Goal: Find specific page/section: Find specific page/section

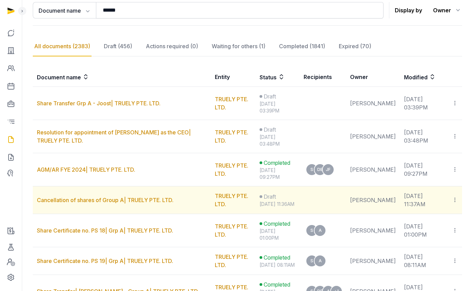
scroll to position [83, 0]
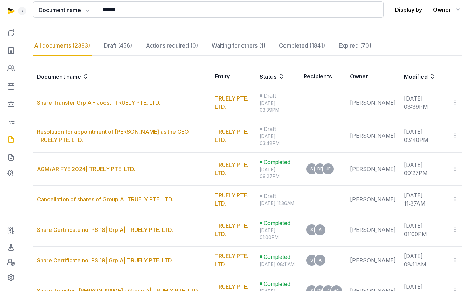
click at [81, 197] on link "Cancellation of shares of Group A| TRUELY PTE. LTD." at bounding box center [105, 199] width 137 height 7
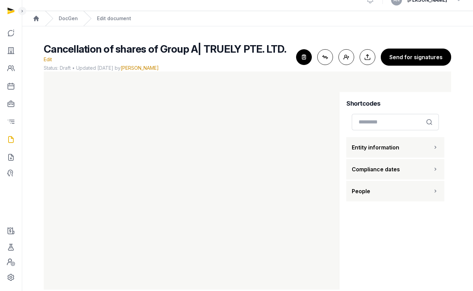
scroll to position [11, 0]
click at [304, 53] on icon "button" at bounding box center [304, 56] width 15 height 15
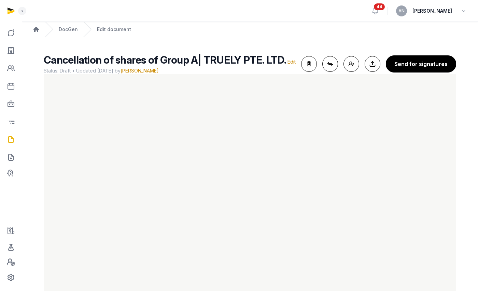
scroll to position [15, 0]
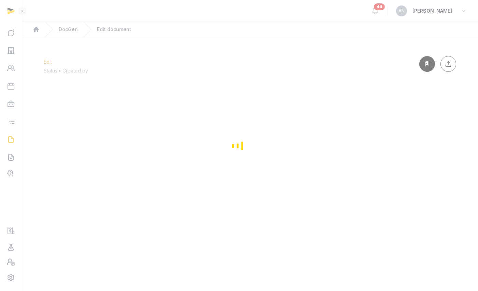
click at [8, 49] on div "Loading" at bounding box center [239, 145] width 478 height 291
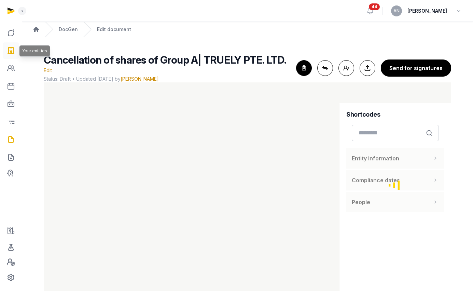
click at [12, 50] on icon at bounding box center [11, 50] width 8 height 11
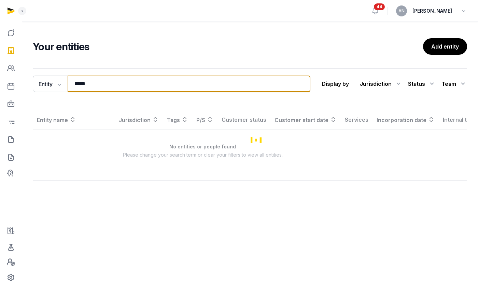
click at [105, 85] on input "*****" at bounding box center [189, 83] width 243 height 16
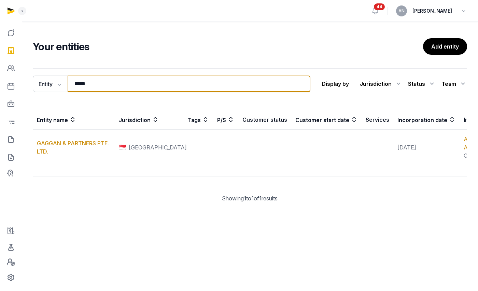
click at [105, 85] on input "*****" at bounding box center [189, 83] width 243 height 16
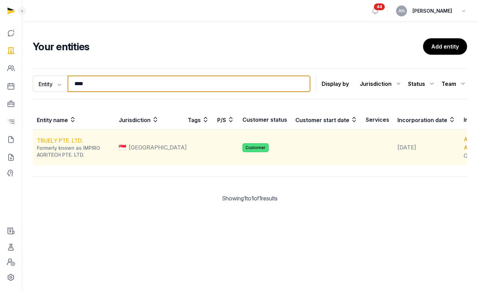
type input "****"
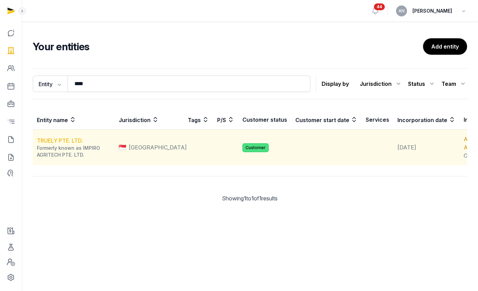
click at [59, 144] on link "TRUELY PTE. LTD." at bounding box center [60, 140] width 46 height 7
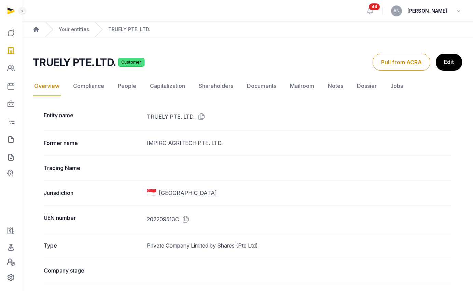
click at [262, 85] on link "Documents" at bounding box center [262, 86] width 32 height 20
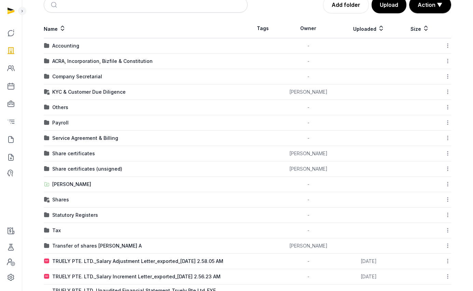
scroll to position [132, 0]
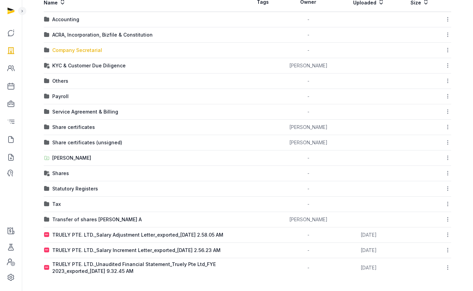
click at [74, 51] on div "Company Secretarial" at bounding box center [77, 50] width 50 height 7
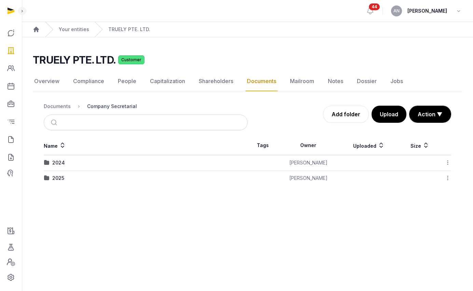
scroll to position [0, 0]
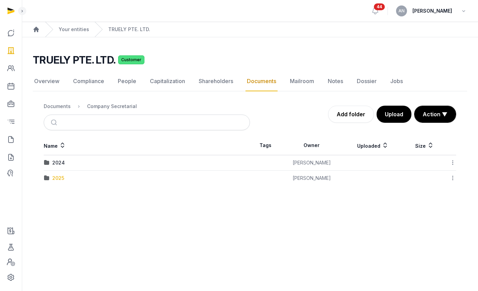
click at [58, 176] on div "2025" at bounding box center [58, 178] width 12 height 7
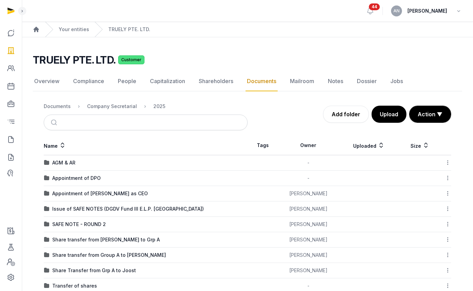
scroll to position [16, 0]
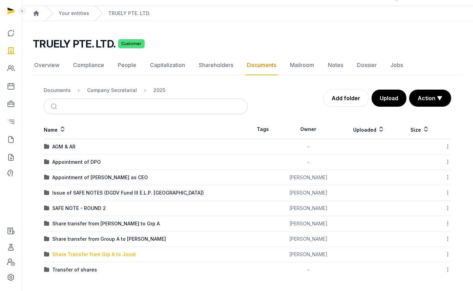
click at [88, 253] on div "Share Transfer from Grp A to Joost" at bounding box center [94, 254] width 84 height 7
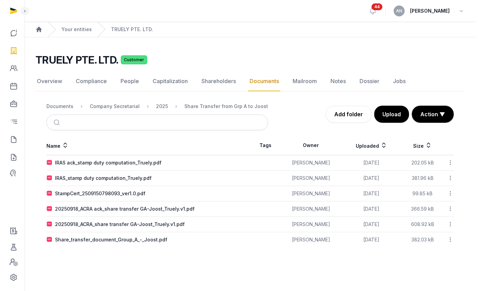
scroll to position [0, 0]
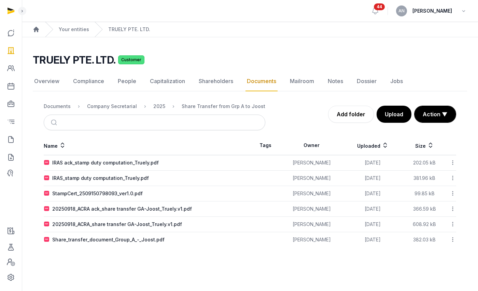
click at [99, 226] on div "20250918_ACRA_share transfer GA-Joost_Truely.v1.pdf" at bounding box center [117, 224] width 130 height 7
